Goal: Task Accomplishment & Management: Manage account settings

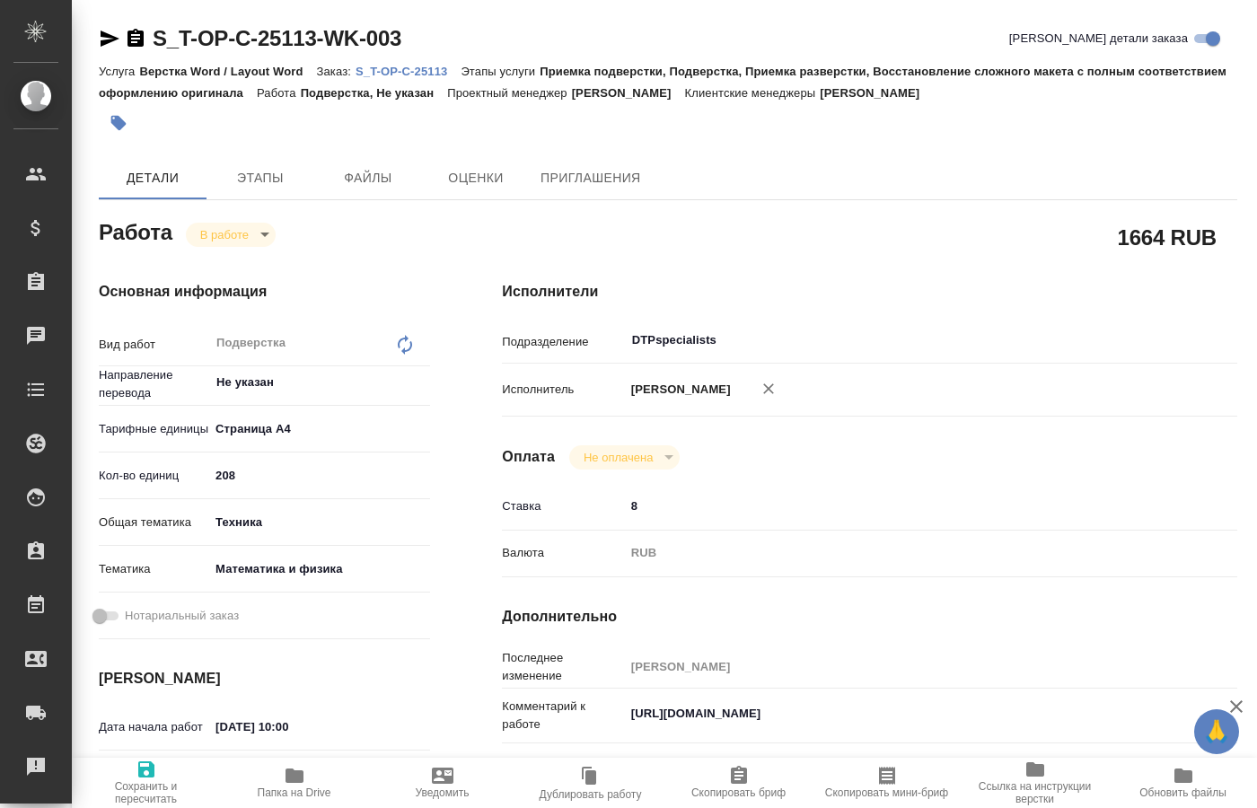
scroll to position [508, 0]
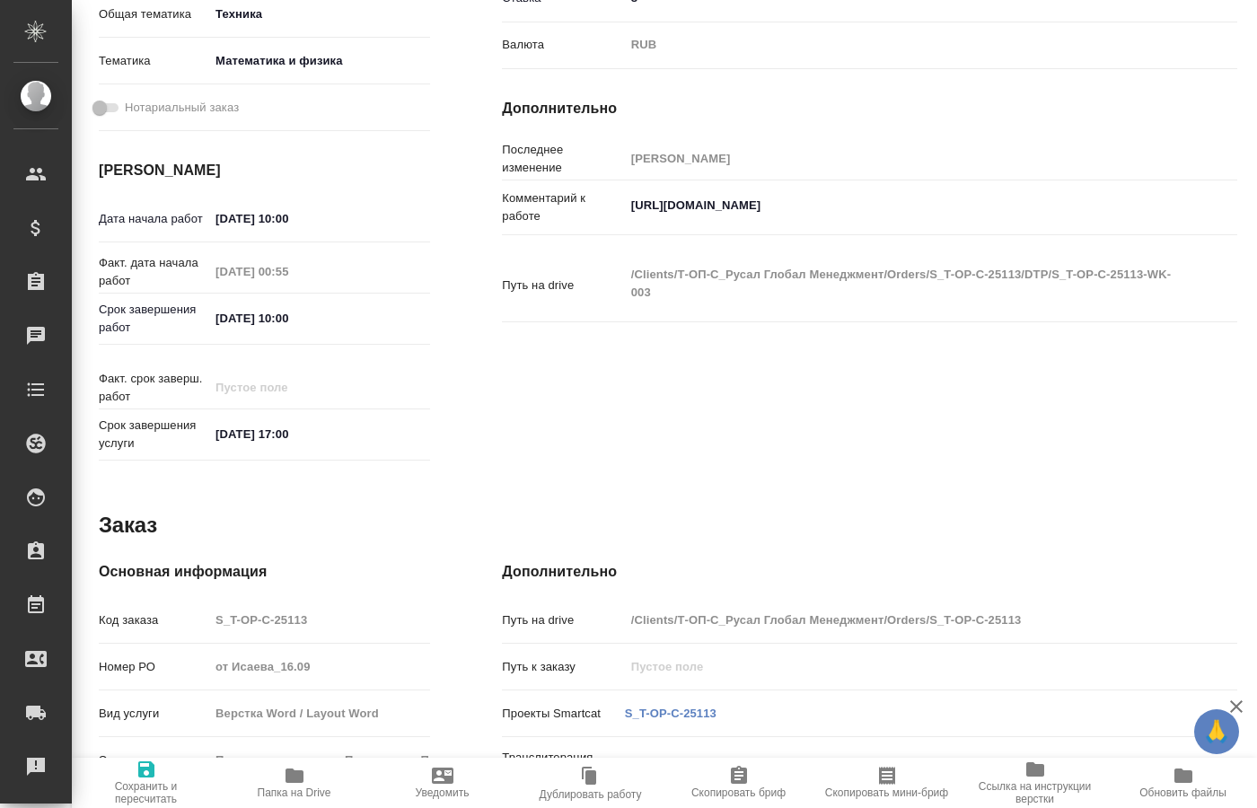
click at [283, 781] on span "Папка на Drive" at bounding box center [294, 782] width 127 height 34
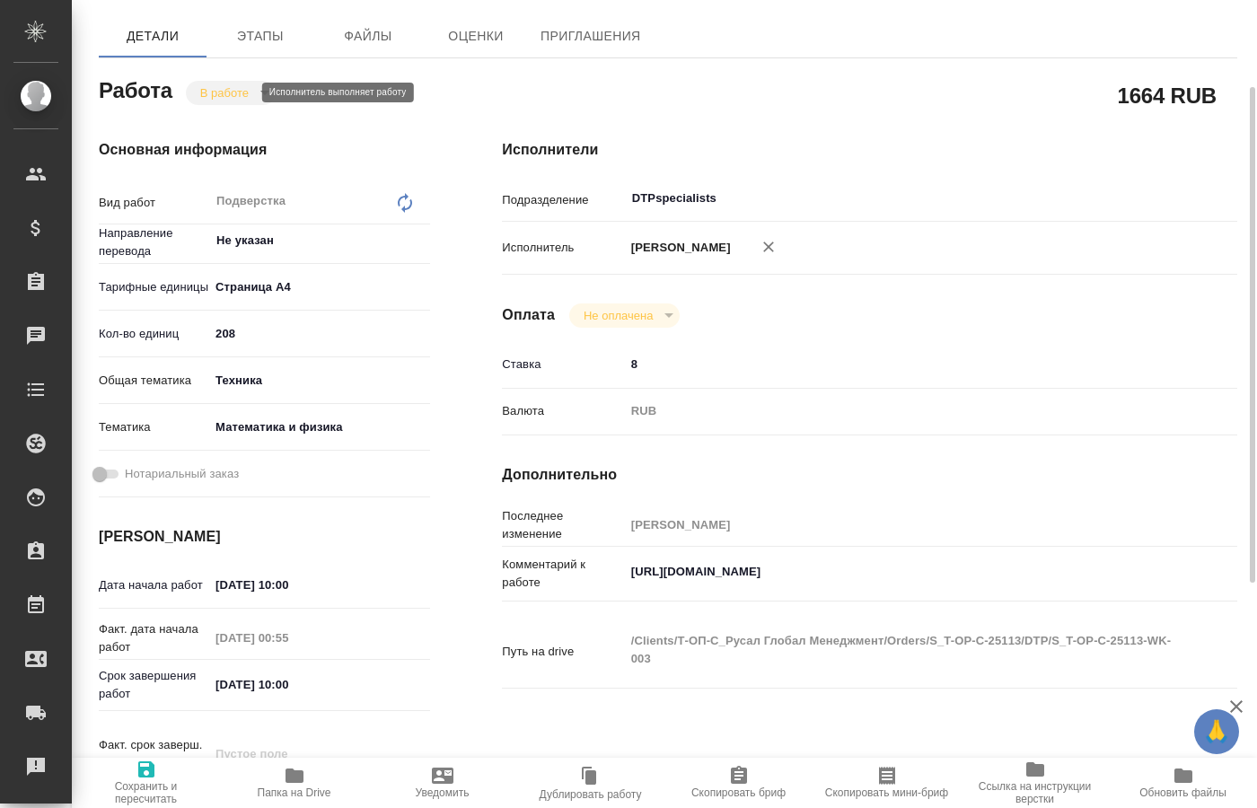
click at [248, 90] on body "🙏 .cls-1 fill:#fff; AWATERA [PERSON_NAME] Спецификации Заказы 0 Чаты Todo Проек…" at bounding box center [628, 404] width 1257 height 808
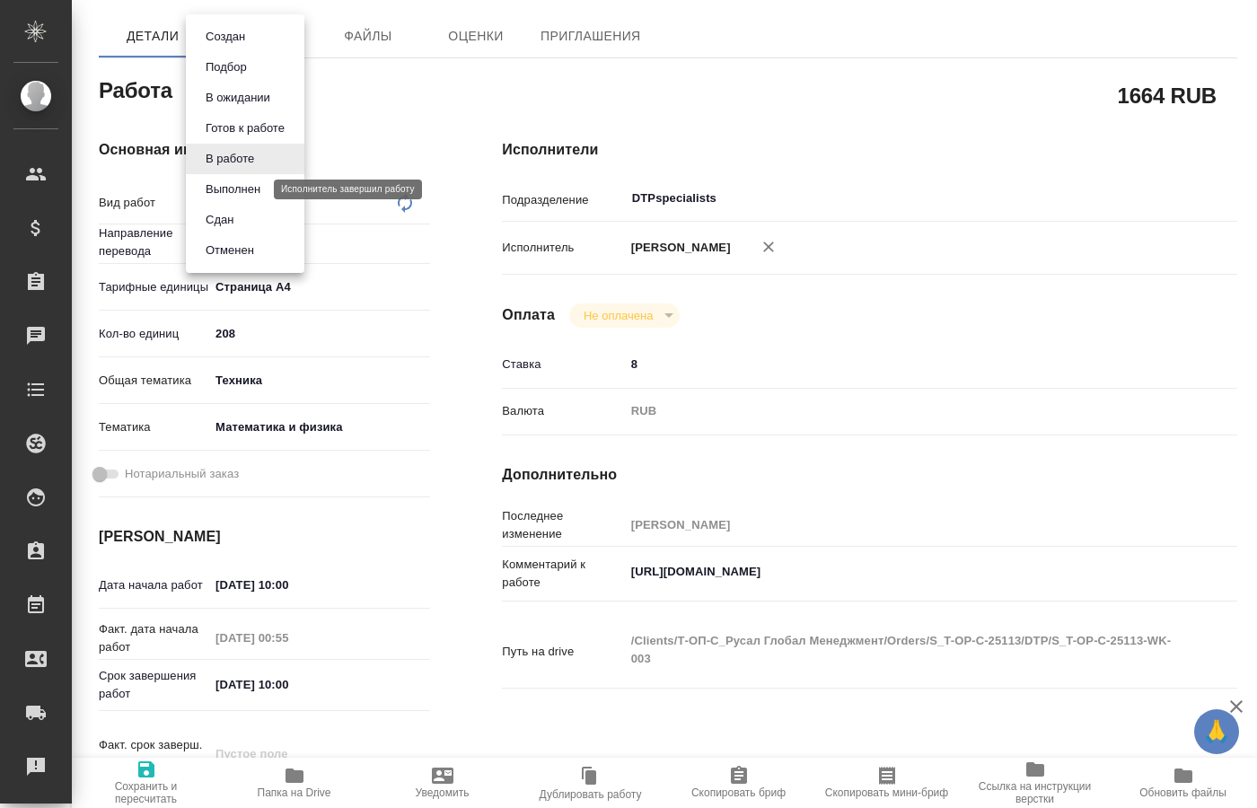
click at [241, 193] on button "Выполнен" at bounding box center [233, 190] width 66 height 20
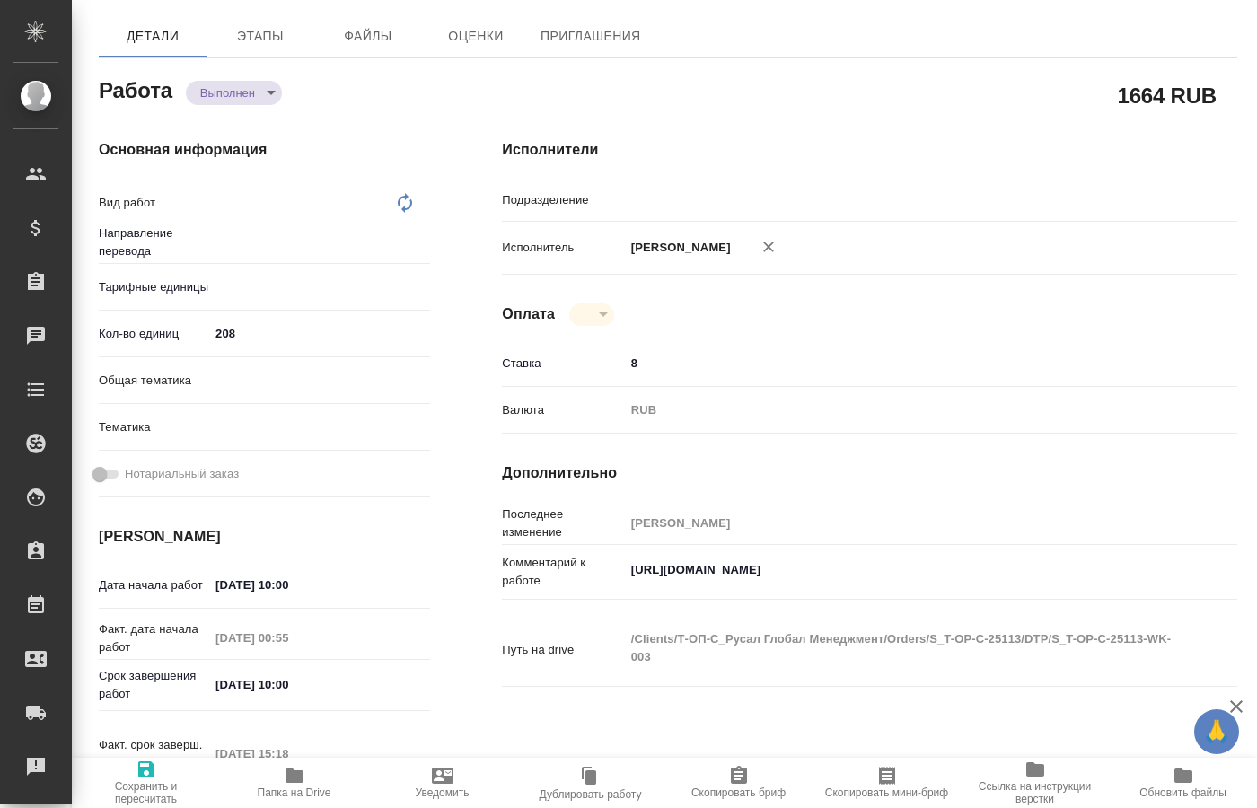
type textarea "x"
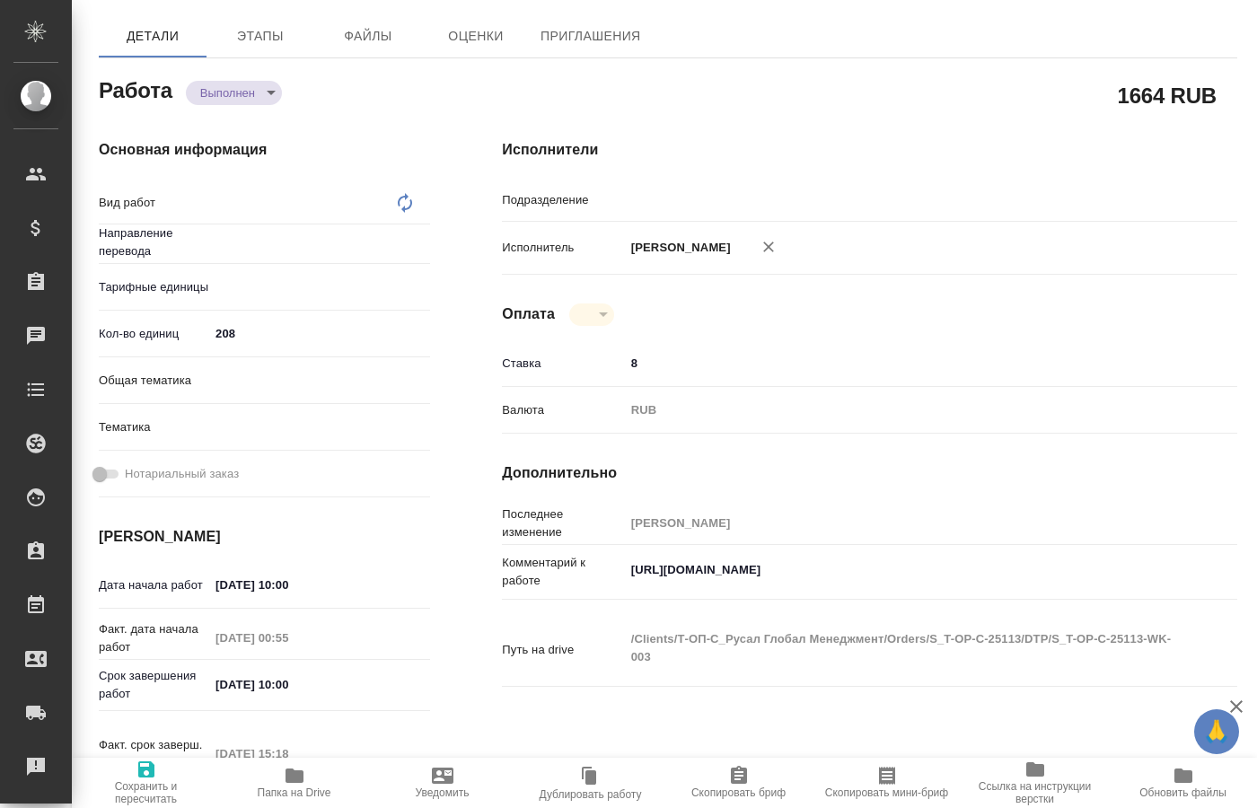
type textarea "x"
